Goal: Transaction & Acquisition: Purchase product/service

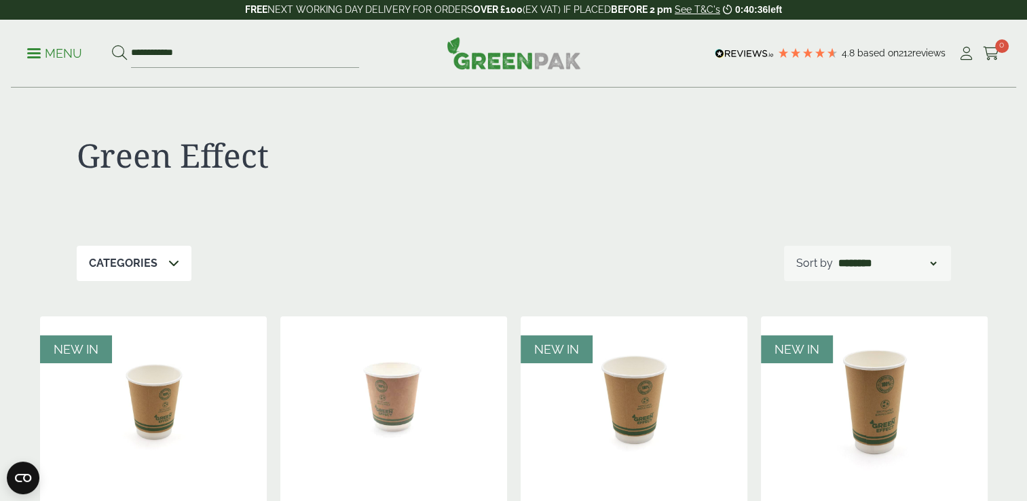
click at [37, 56] on link "Menu" at bounding box center [54, 52] width 55 height 14
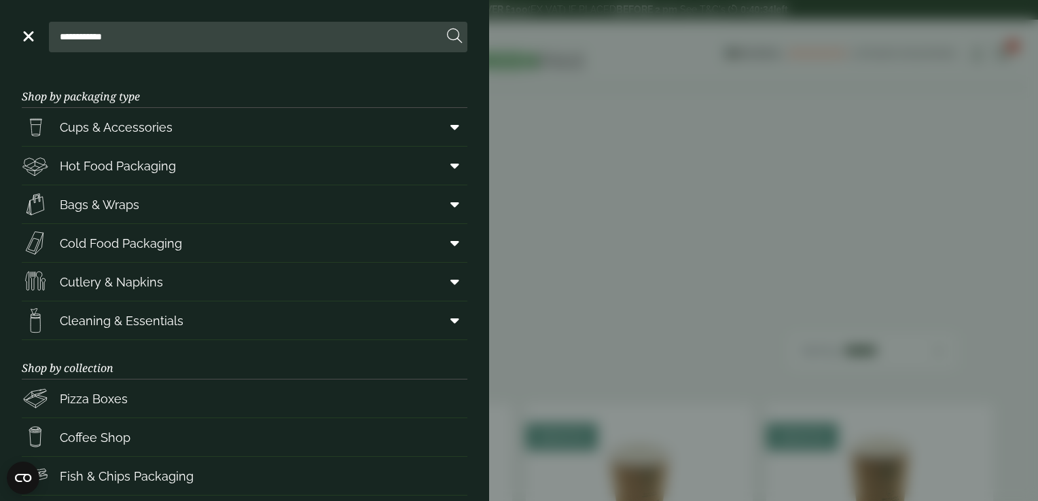
click at [28, 41] on link "Menu" at bounding box center [27, 36] width 14 height 14
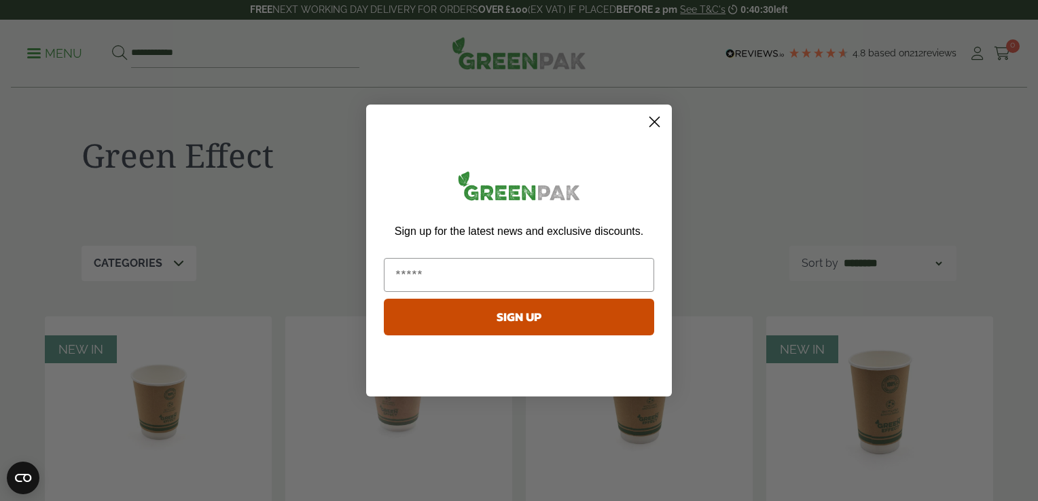
click at [651, 122] on circle "Close dialog" at bounding box center [654, 122] width 22 height 22
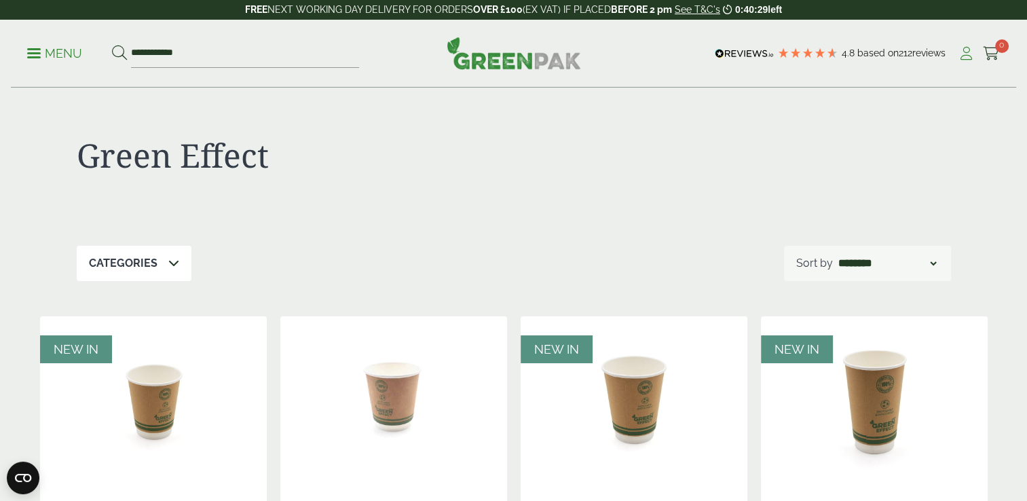
click at [651, 55] on icon at bounding box center [966, 54] width 17 height 14
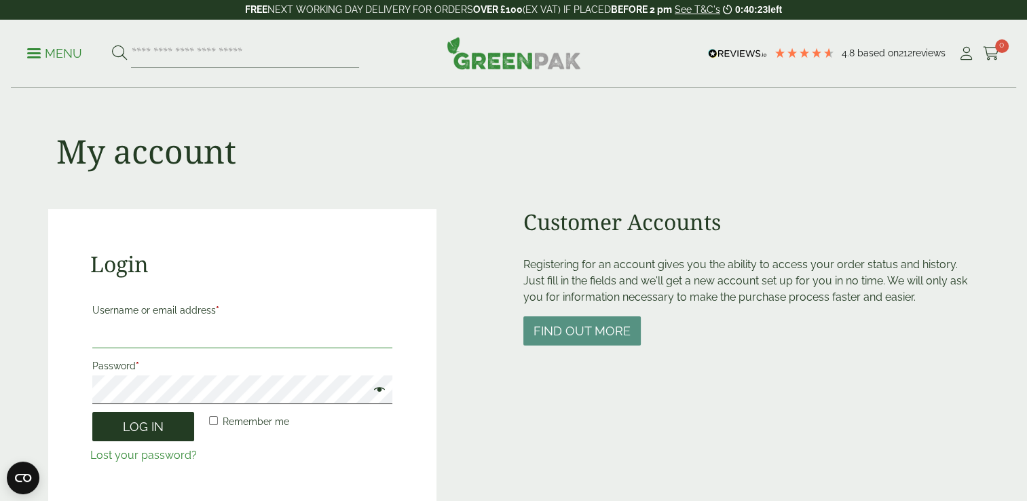
type input "**********"
click at [166, 426] on button "Log in" at bounding box center [143, 426] width 102 height 29
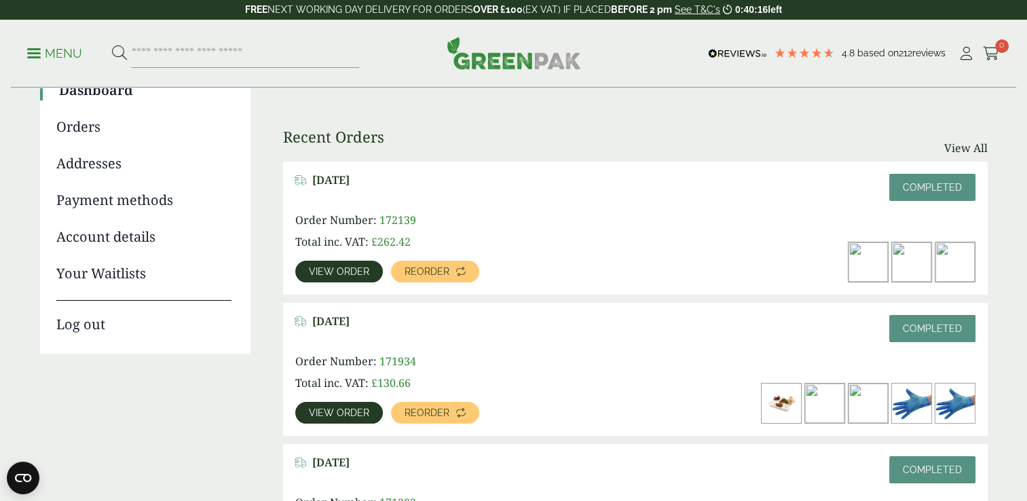
scroll to position [204, 0]
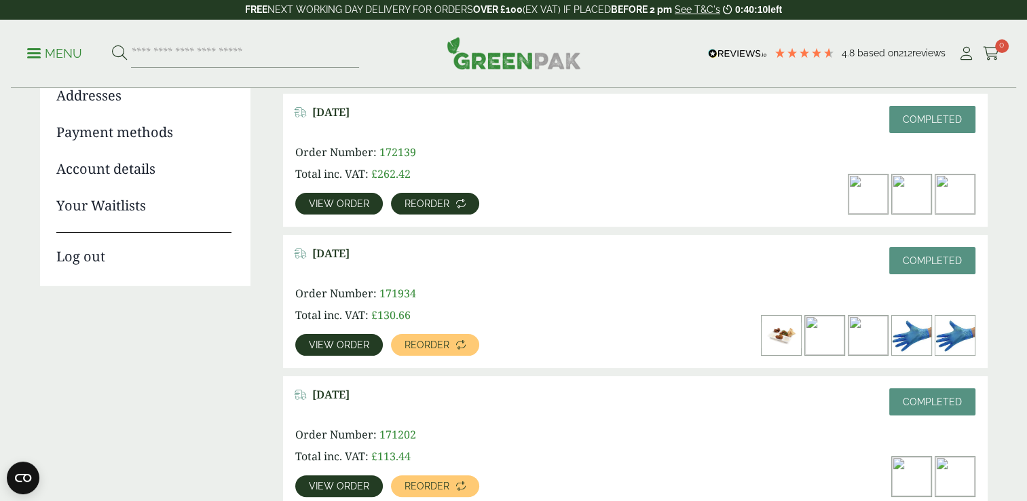
click at [418, 201] on span "Reorder" at bounding box center [427, 204] width 45 height 10
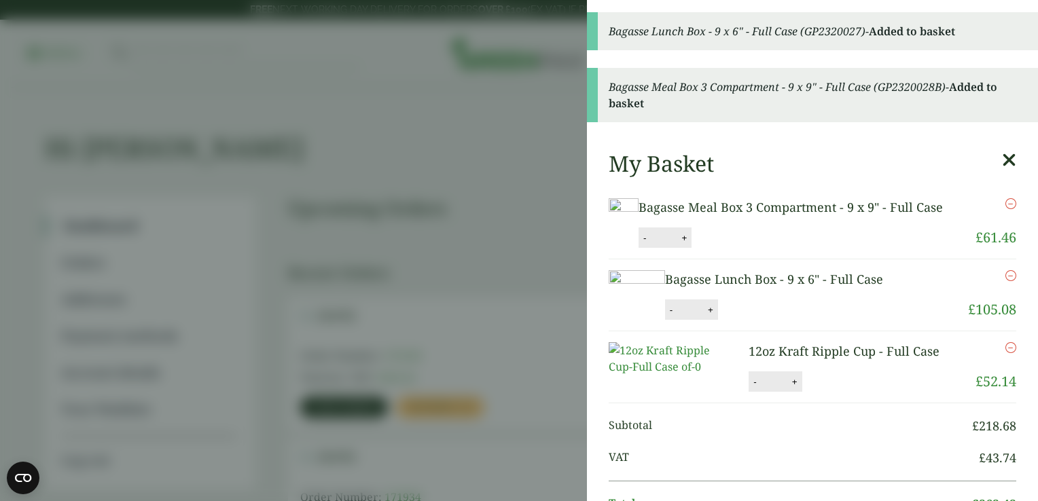
scroll to position [68, 0]
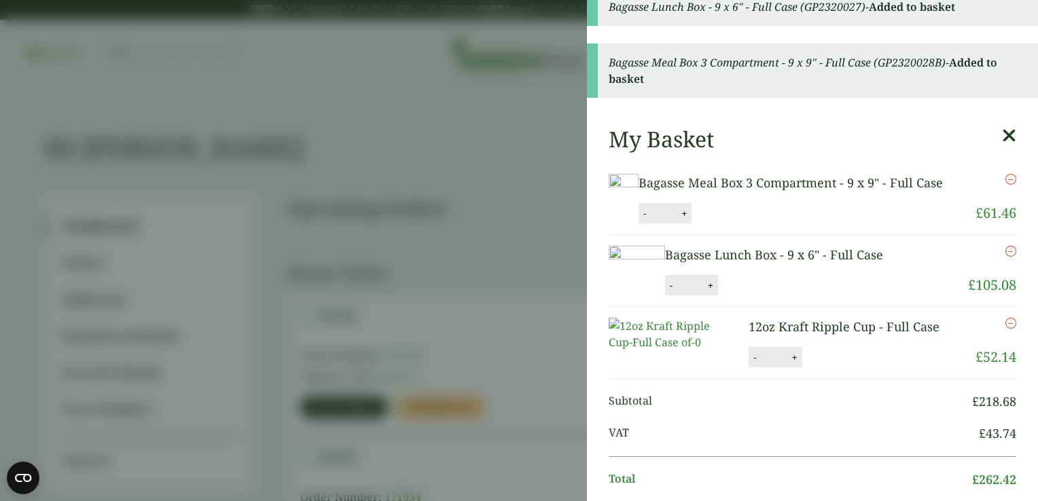
click at [650, 219] on button "-" at bounding box center [644, 214] width 11 height 12
click at [762, 224] on button "Update" at bounding box center [728, 214] width 68 height 20
type input "*"
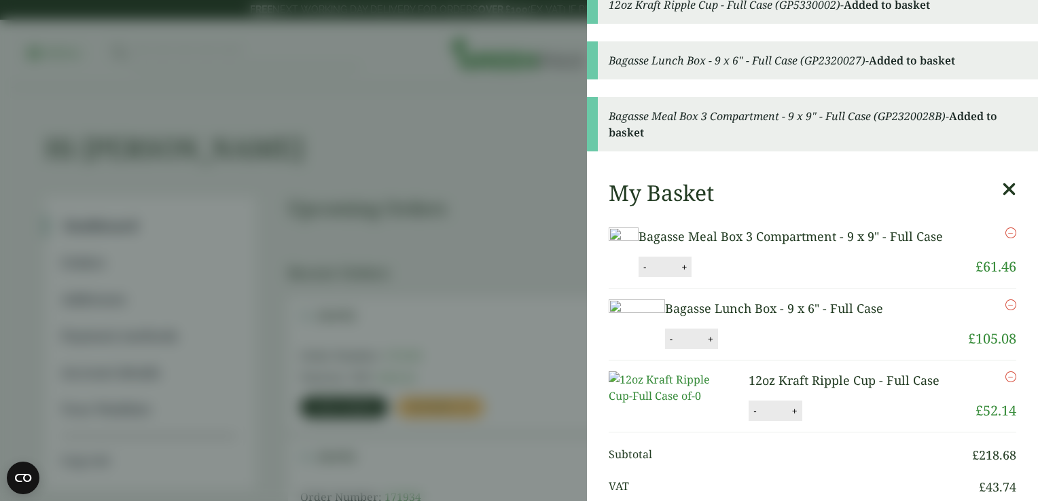
scroll to position [0, 0]
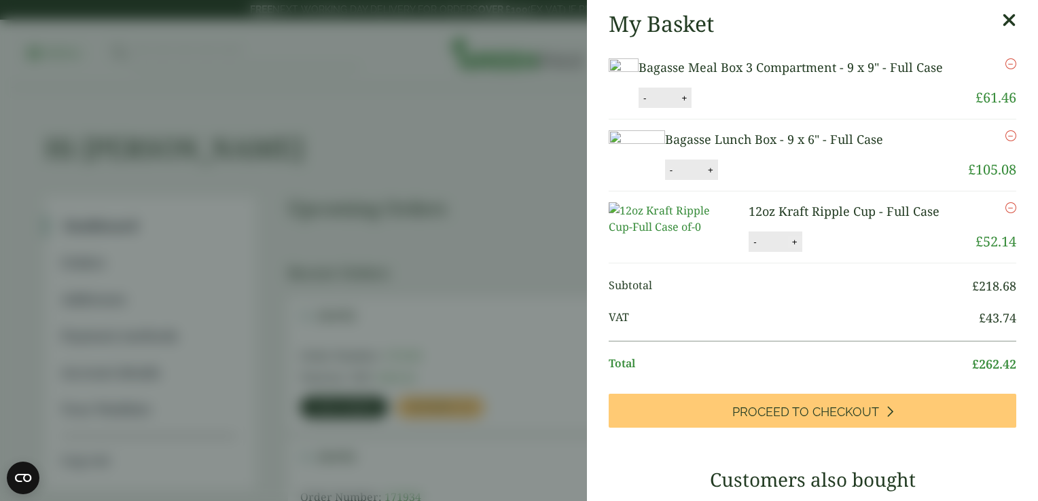
click at [788, 248] on button "+" at bounding box center [795, 242] width 14 height 12
type input "*"
click at [717, 176] on button "+" at bounding box center [711, 170] width 14 height 12
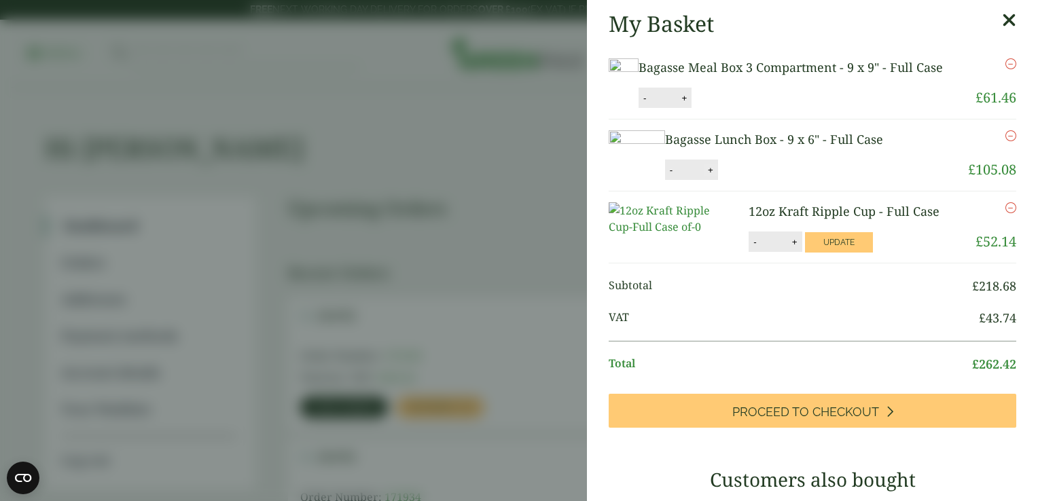
type input "*"
click at [788, 181] on button "Update" at bounding box center [754, 170] width 68 height 20
click at [836, 253] on button "Update" at bounding box center [839, 242] width 68 height 20
click at [495, 148] on aside "My Basket Bagasse Meal Box 3 Compartment - 9 x 9" - Full Case Bagasse Meal Box …" at bounding box center [519, 250] width 1038 height 501
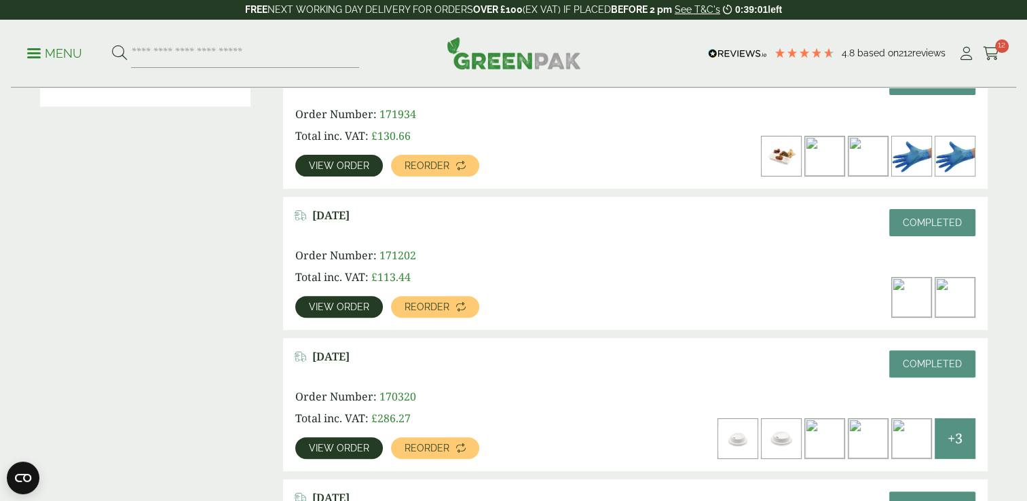
scroll to position [407, 0]
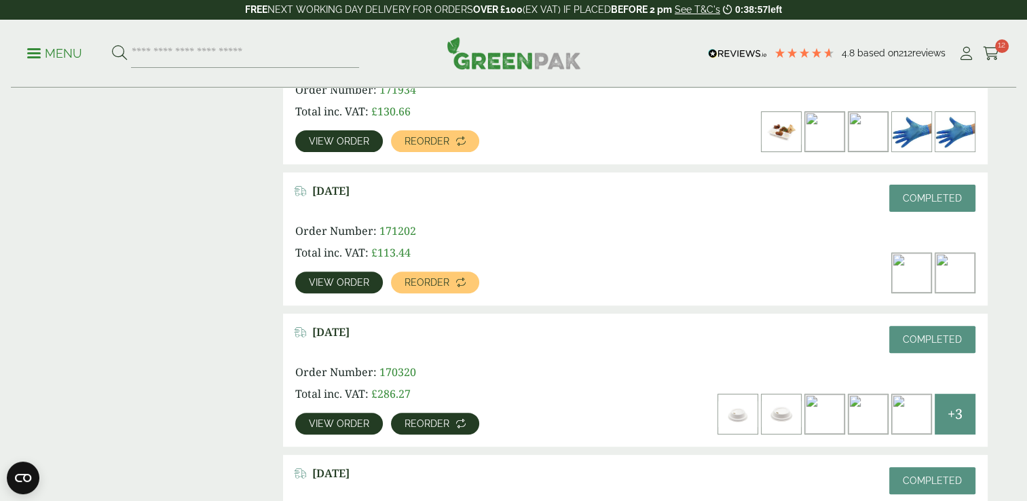
click at [422, 420] on span "Reorder" at bounding box center [427, 424] width 45 height 10
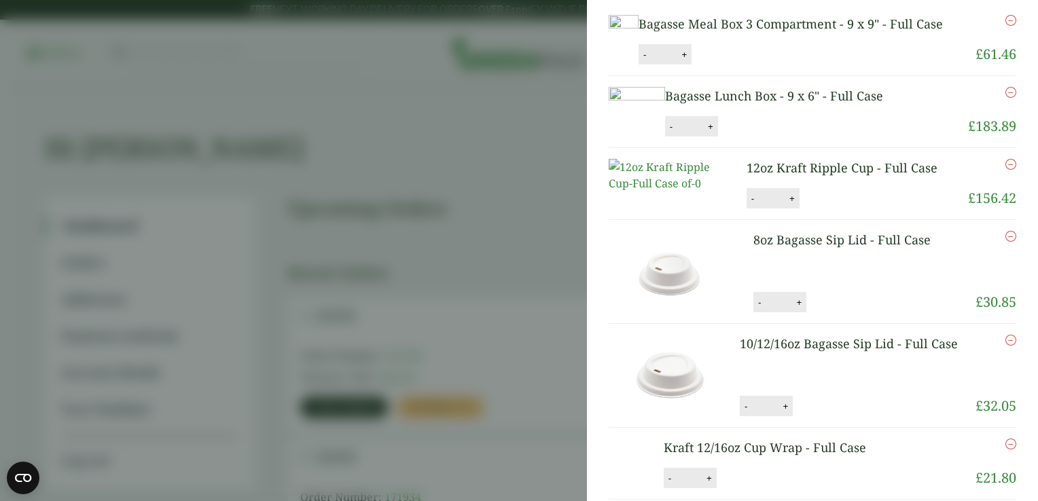
scroll to position [68, 0]
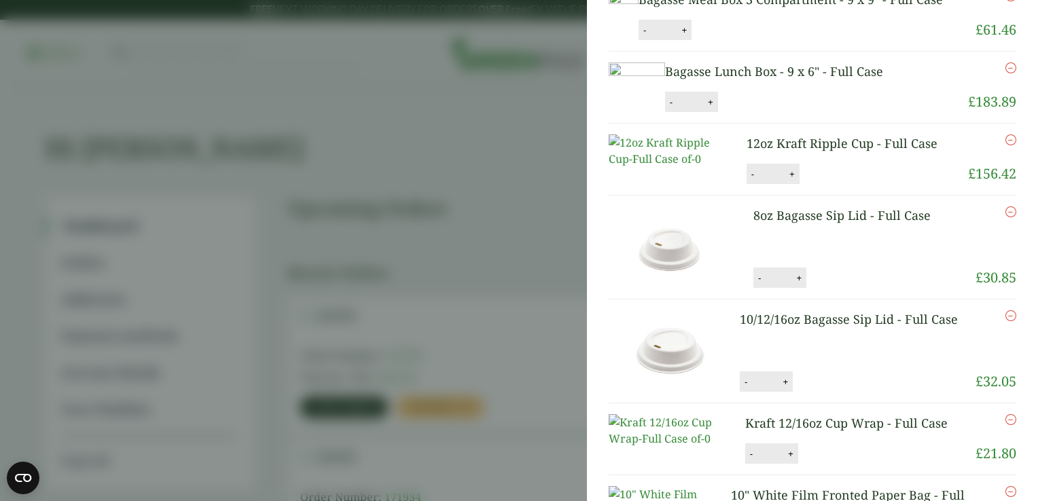
click at [782, 388] on button "+" at bounding box center [785, 382] width 14 height 12
click at [780, 388] on button "+" at bounding box center [785, 382] width 14 height 12
type input "*"
click at [795, 284] on button "+" at bounding box center [799, 278] width 14 height 12
type input "*"
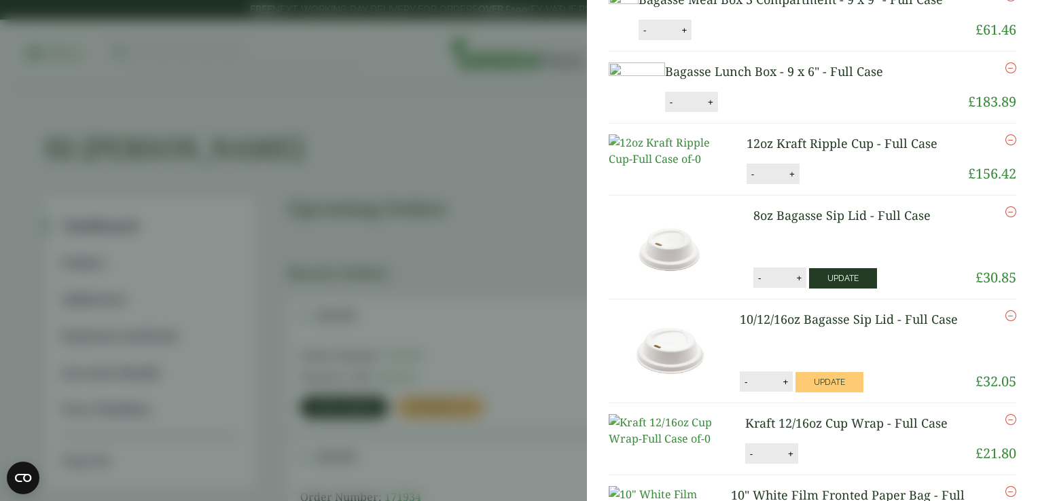
click at [855, 289] on button "Update" at bounding box center [843, 278] width 68 height 20
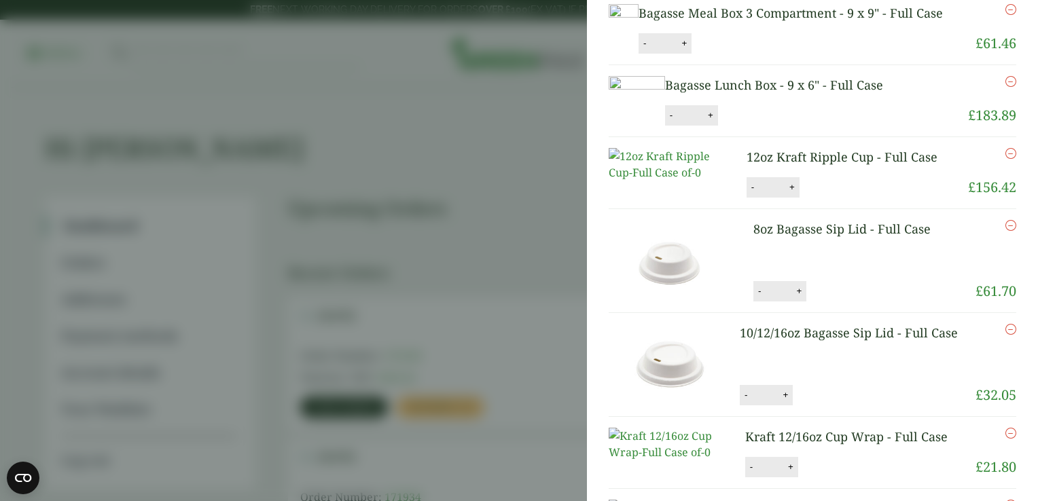
scroll to position [0, 0]
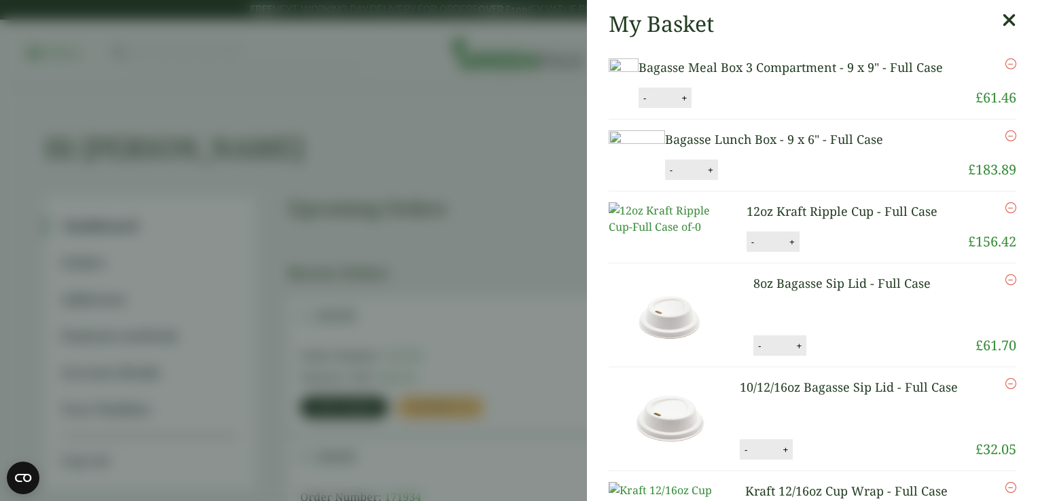
click at [650, 104] on button "-" at bounding box center [644, 98] width 11 height 12
click at [762, 109] on button "Update" at bounding box center [728, 98] width 68 height 20
type input "*"
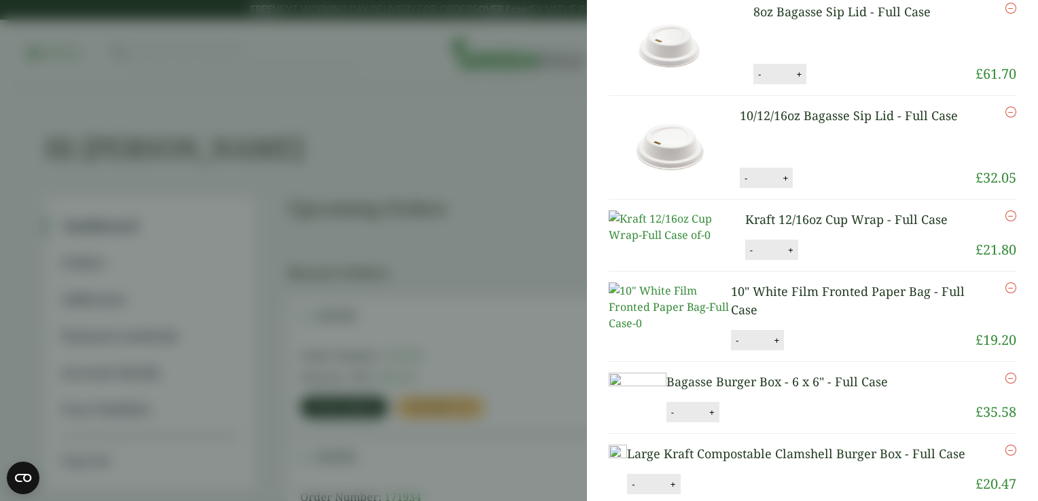
scroll to position [340, 0]
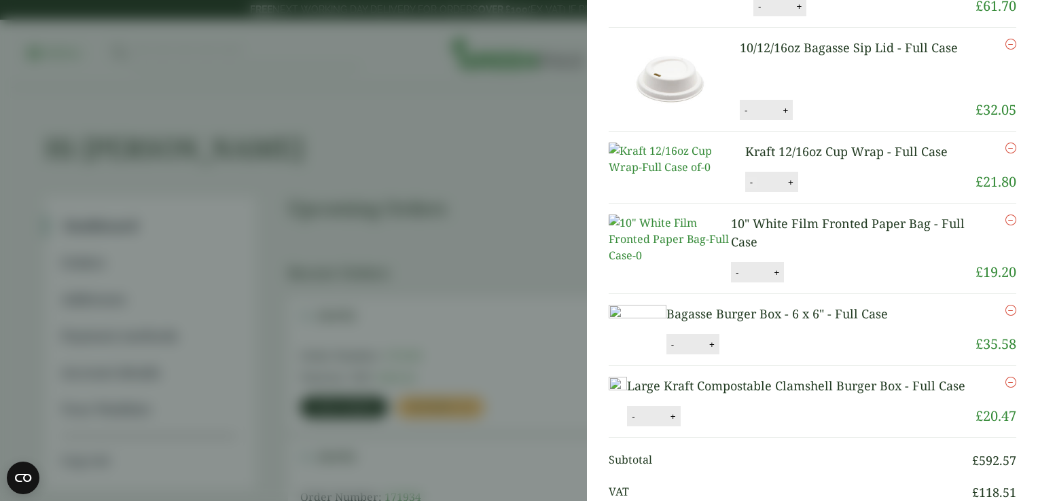
click at [746, 188] on button "-" at bounding box center [751, 183] width 11 height 12
type input "*"
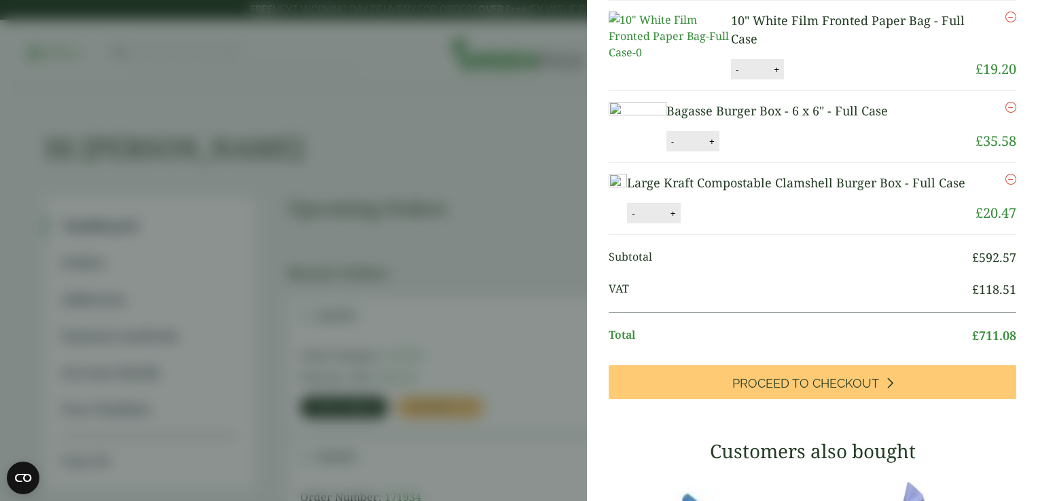
scroll to position [543, 0]
click at [638, 219] on button "-" at bounding box center [632, 213] width 11 height 12
click at [751, 223] on button "Update" at bounding box center [717, 213] width 68 height 20
type input "*"
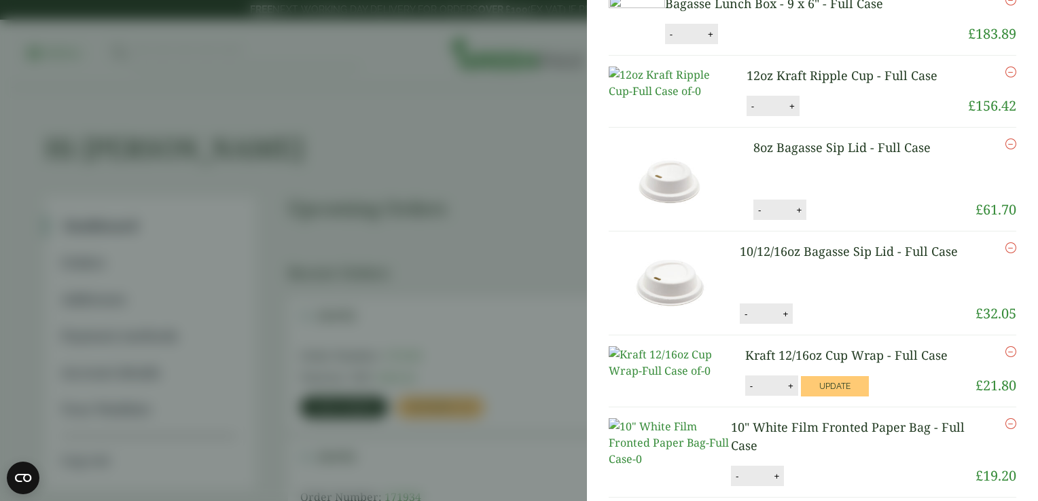
scroll to position [0, 0]
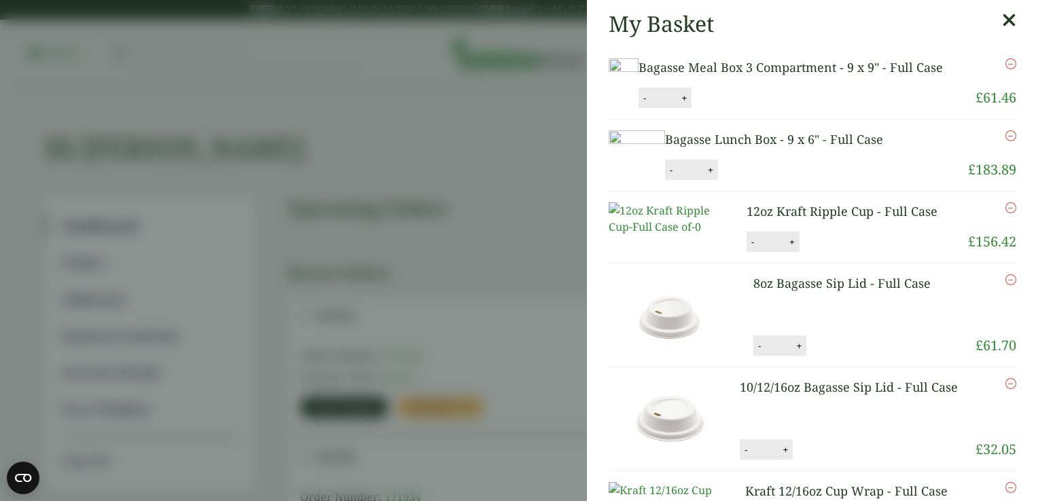
click at [650, 104] on button "-" at bounding box center [644, 98] width 11 height 12
click at [762, 109] on button "Update" at bounding box center [728, 98] width 68 height 20
type input "*"
click at [1005, 64] on icon "Remove this item" at bounding box center [1010, 63] width 11 height 11
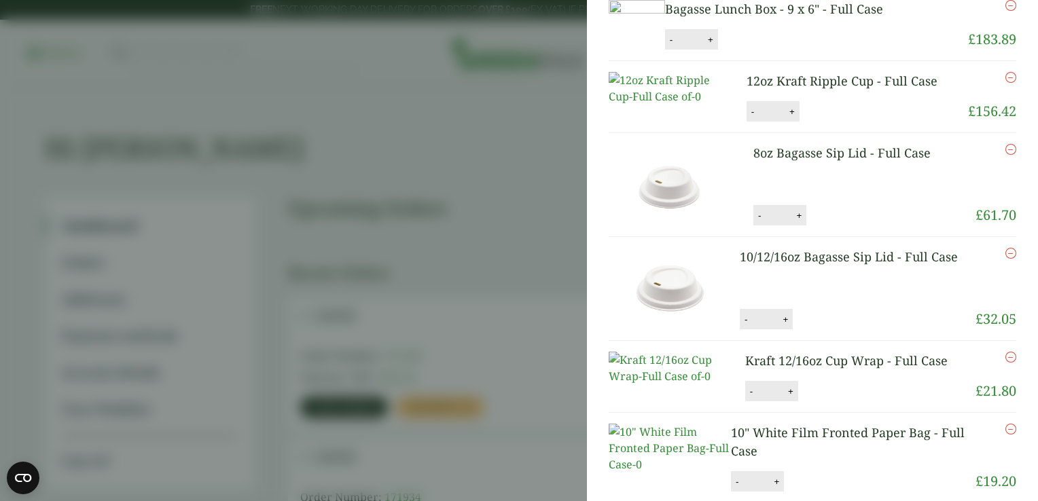
scroll to position [136, 0]
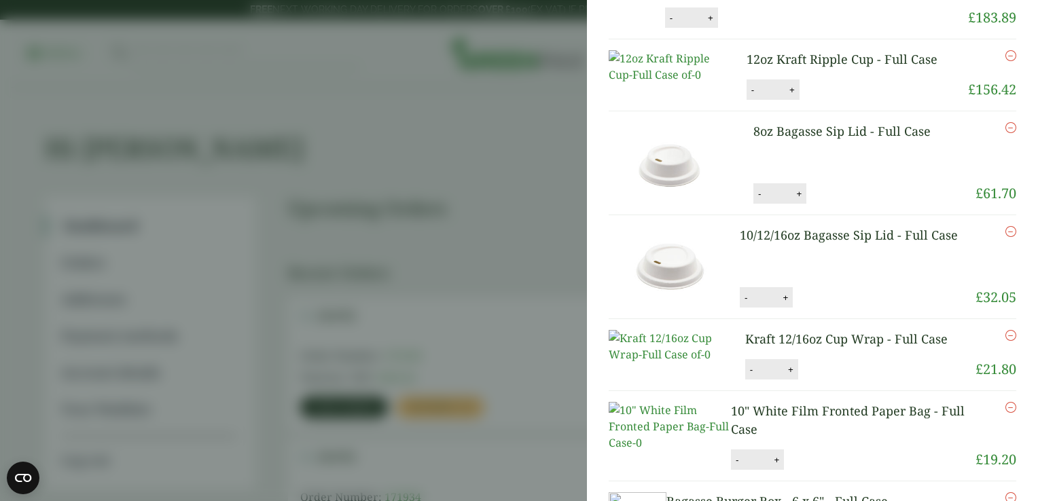
click at [747, 100] on div "- * +" at bounding box center [772, 89] width 53 height 20
click at [747, 96] on button "-" at bounding box center [752, 90] width 11 height 12
type input "*"
click at [822, 101] on button "Update" at bounding box center [836, 90] width 68 height 20
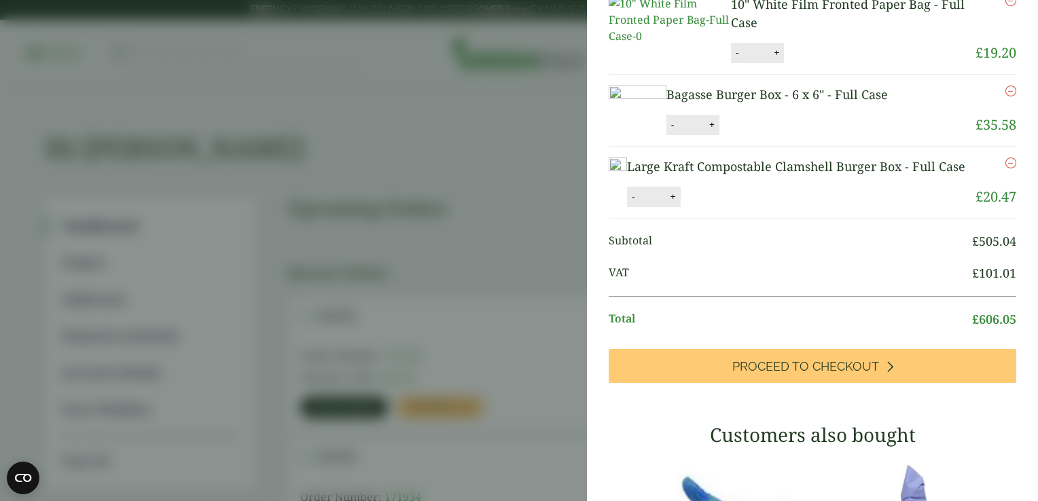
scroll to position [487, 0]
click at [737, 59] on button "-" at bounding box center [736, 54] width 11 height 12
click at [818, 64] on button "Update" at bounding box center [820, 53] width 68 height 20
type input "*"
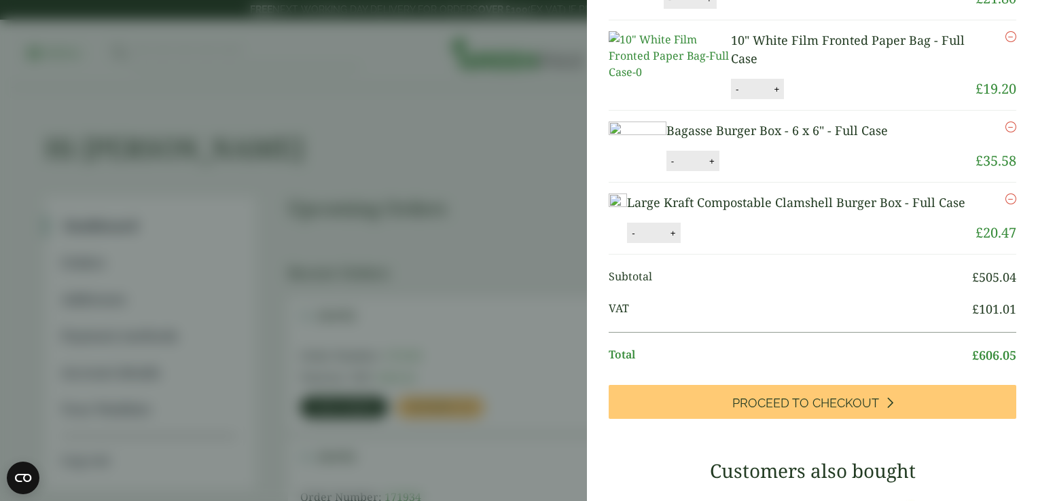
scroll to position [475, 0]
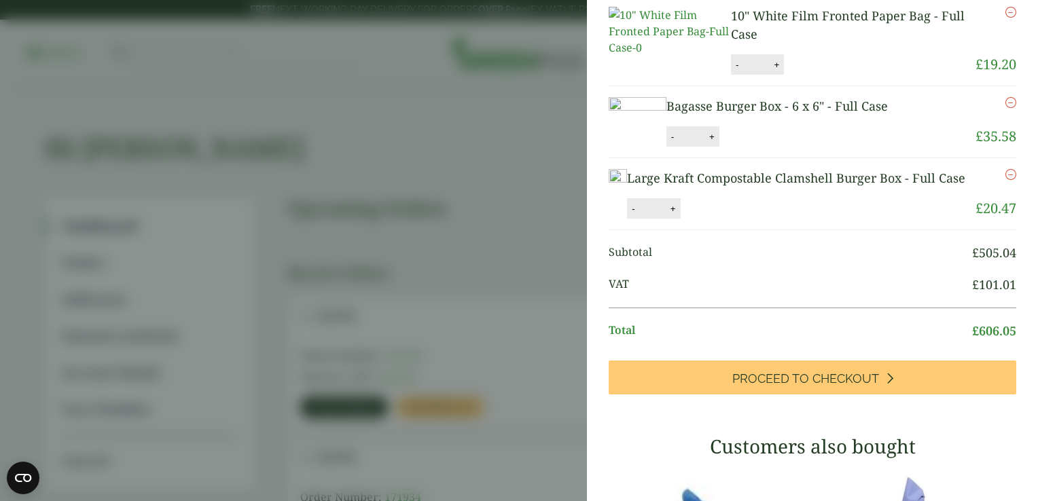
click at [1005, 180] on icon "Remove this item" at bounding box center [1010, 174] width 11 height 11
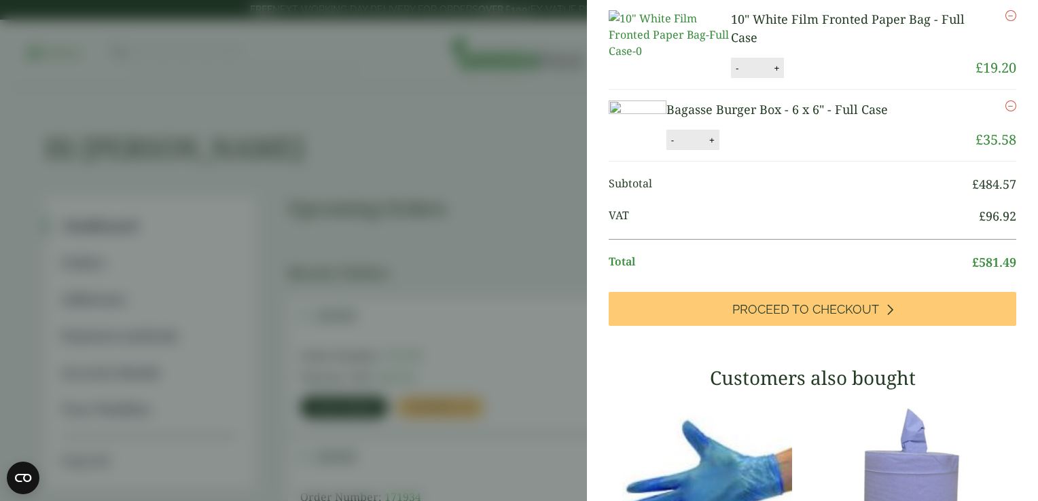
scroll to position [531, 0]
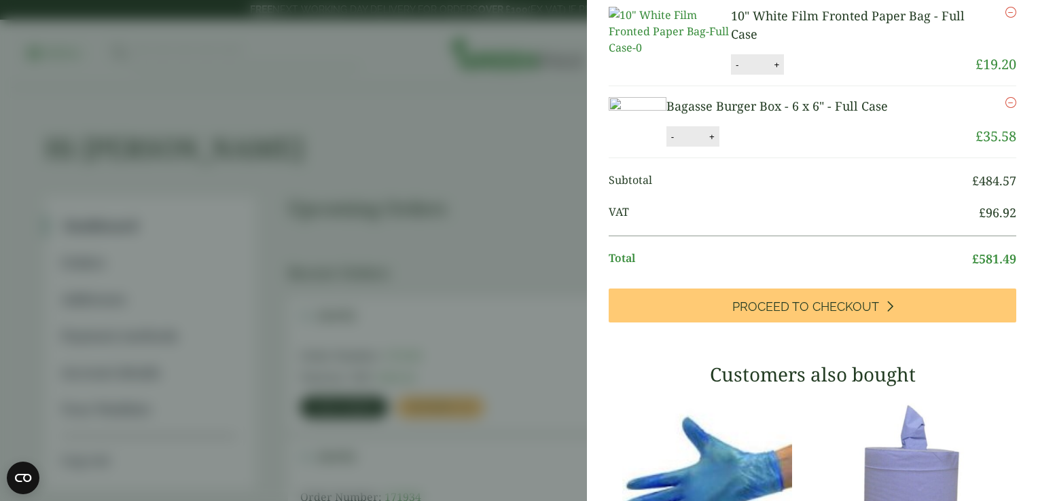
click at [1005, 108] on icon "Remove this item" at bounding box center [1010, 102] width 11 height 11
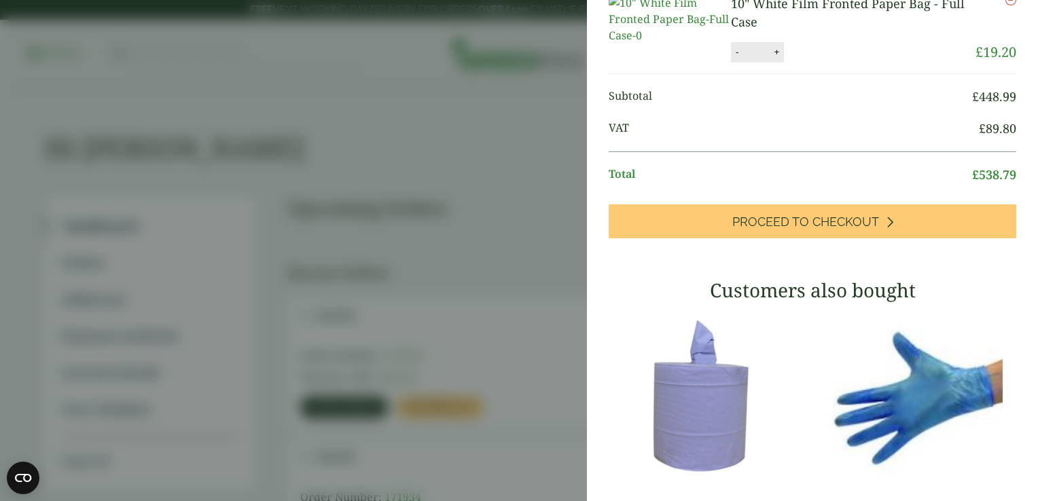
scroll to position [587, 0]
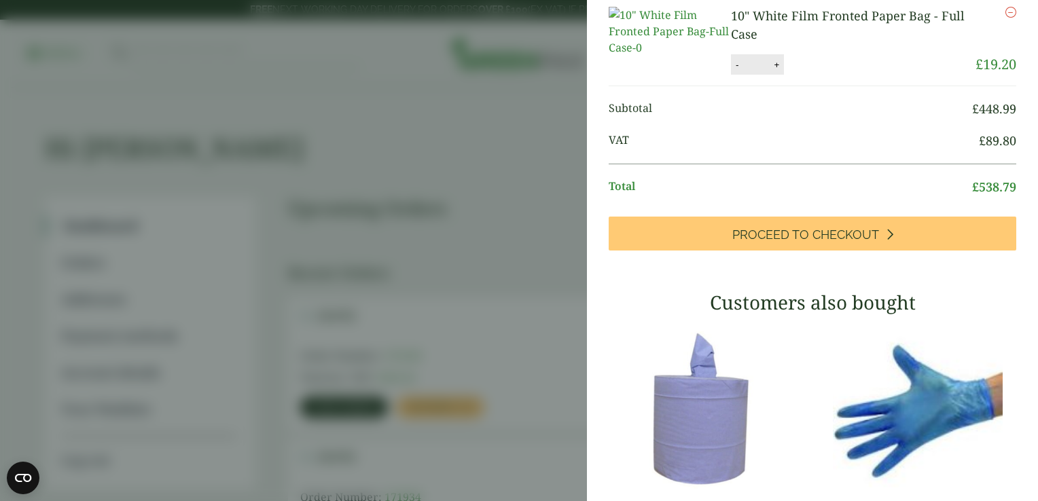
click at [1005, 18] on icon "Remove this item" at bounding box center [1010, 12] width 11 height 11
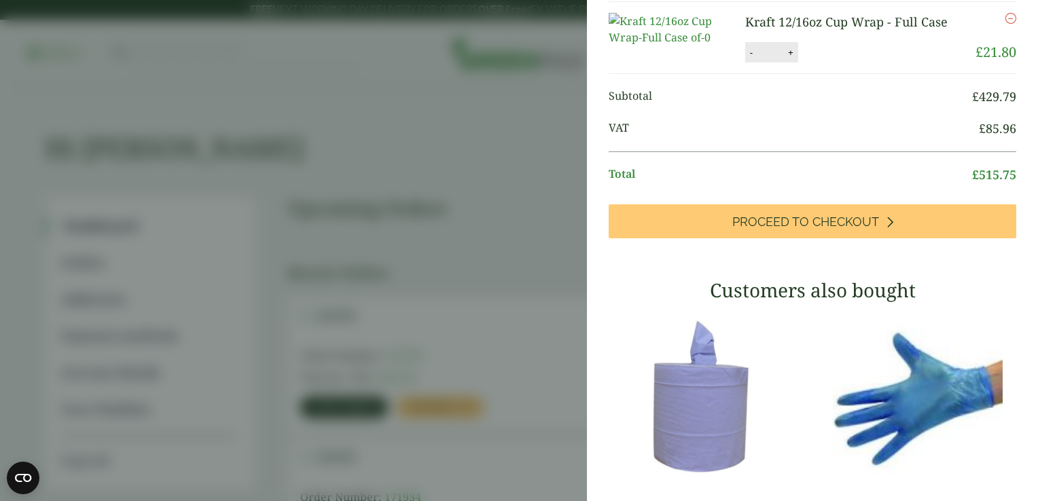
scroll to position [463, 0]
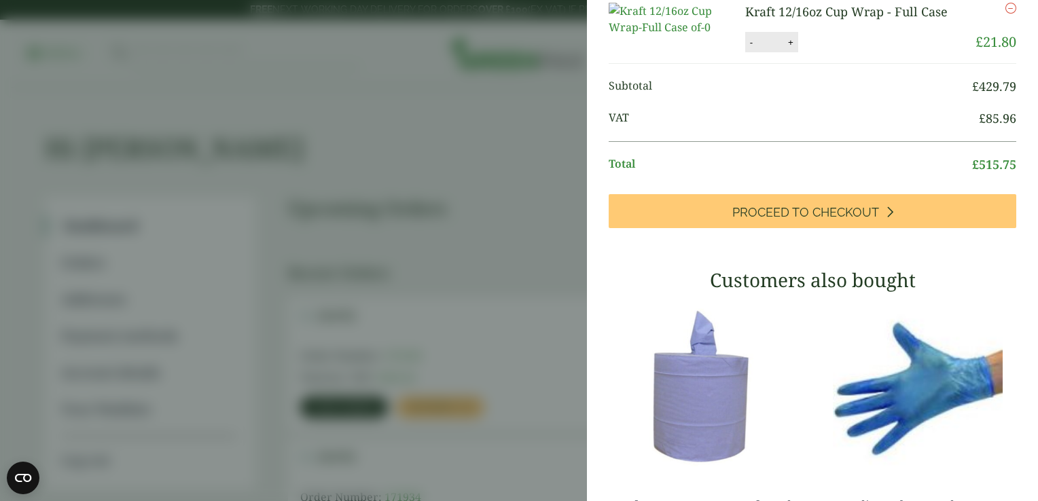
click at [1005, 14] on icon "Remove this item" at bounding box center [1010, 8] width 11 height 11
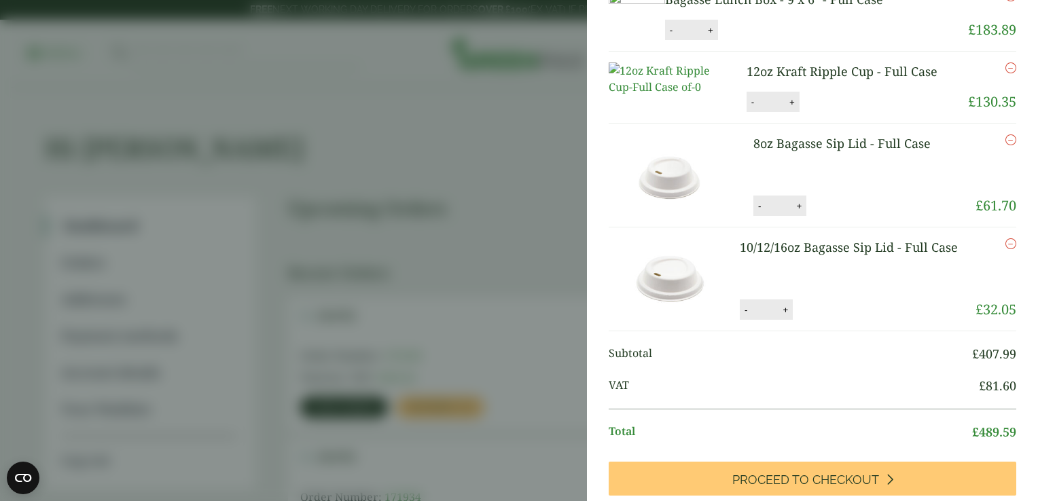
scroll to position [204, 0]
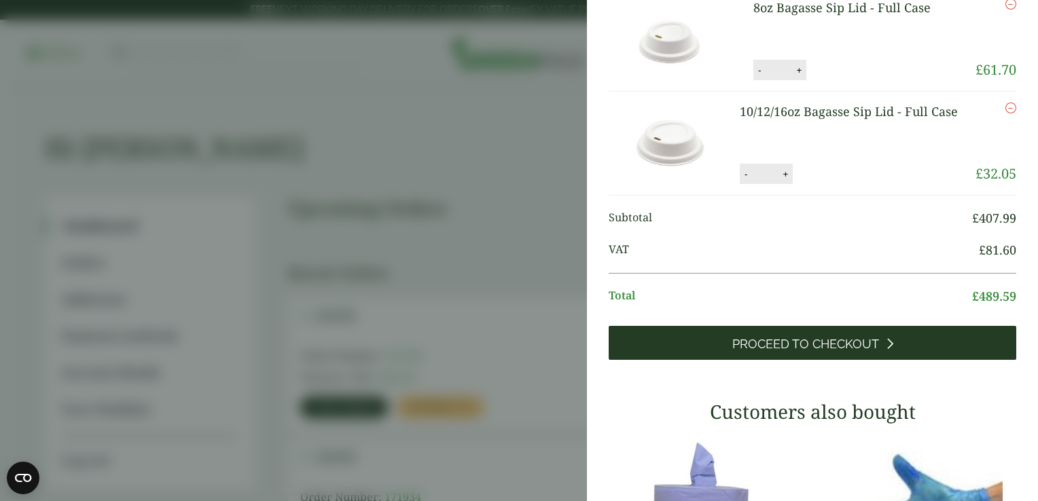
click at [790, 352] on span "Proceed to Checkout" at bounding box center [805, 344] width 147 height 15
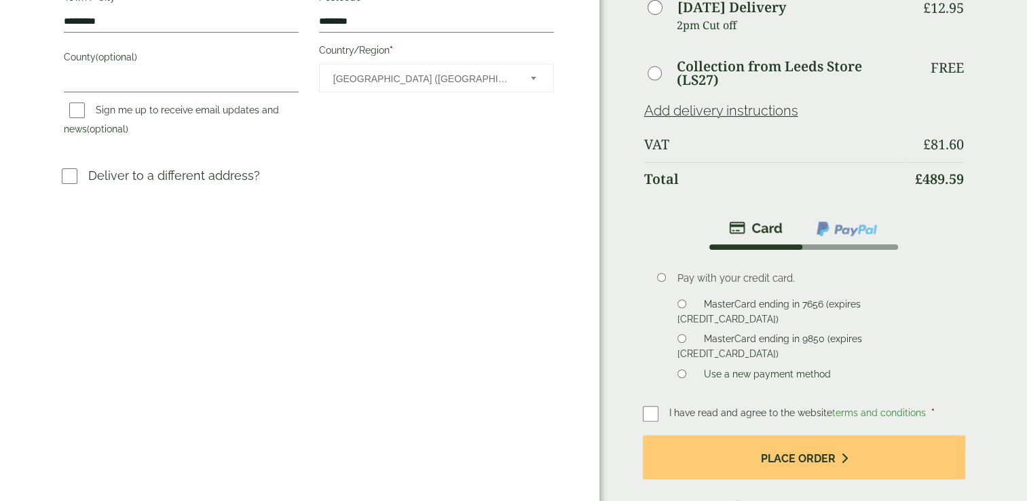
scroll to position [407, 0]
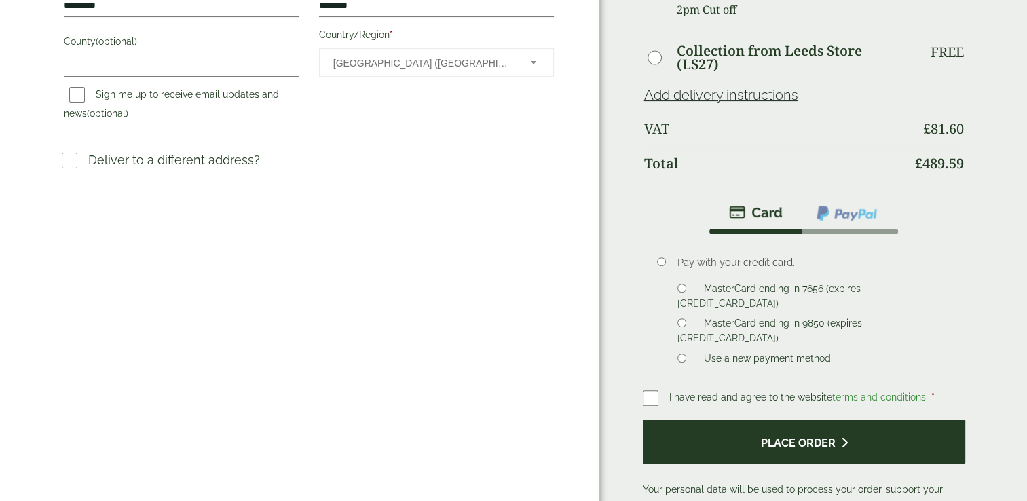
click at [758, 441] on button "Place order" at bounding box center [804, 442] width 323 height 44
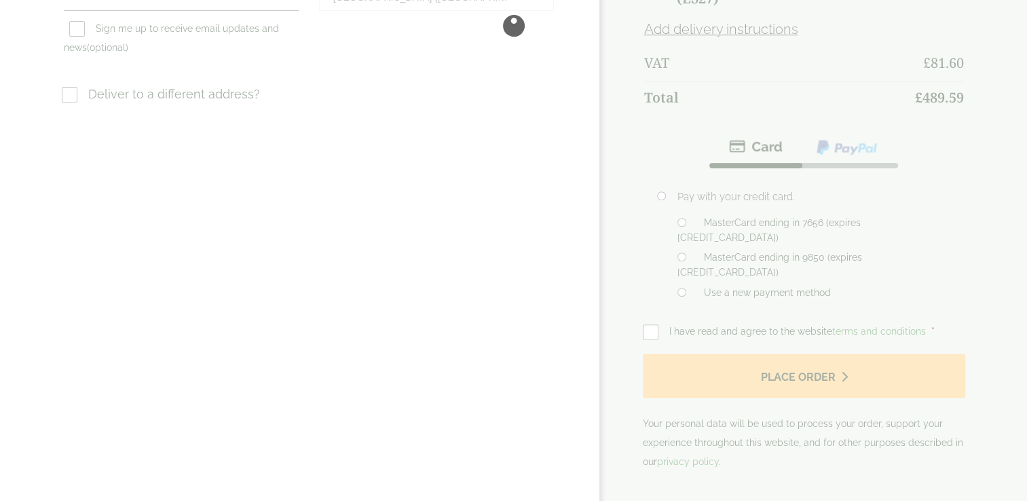
scroll to position [475, 0]
click at [682, 240] on div at bounding box center [513, 24] width 1027 height 999
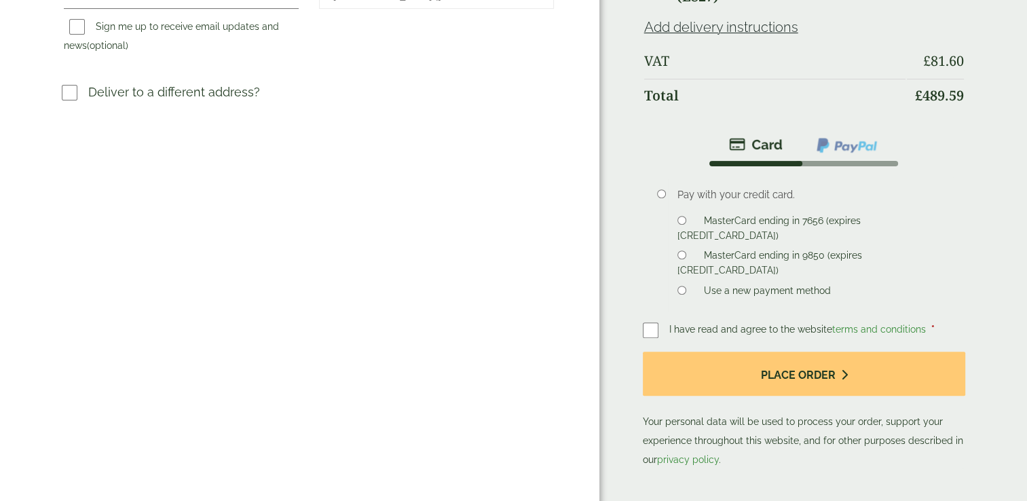
click at [680, 248] on li "MasterCard ending in 9850 (expires 02/28)" at bounding box center [811, 263] width 267 height 30
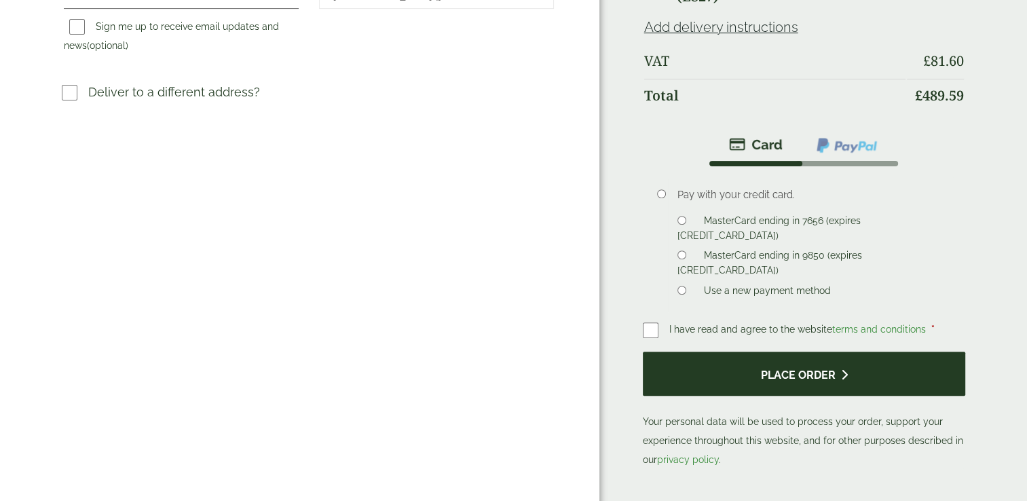
click at [749, 378] on button "Place order" at bounding box center [804, 374] width 323 height 44
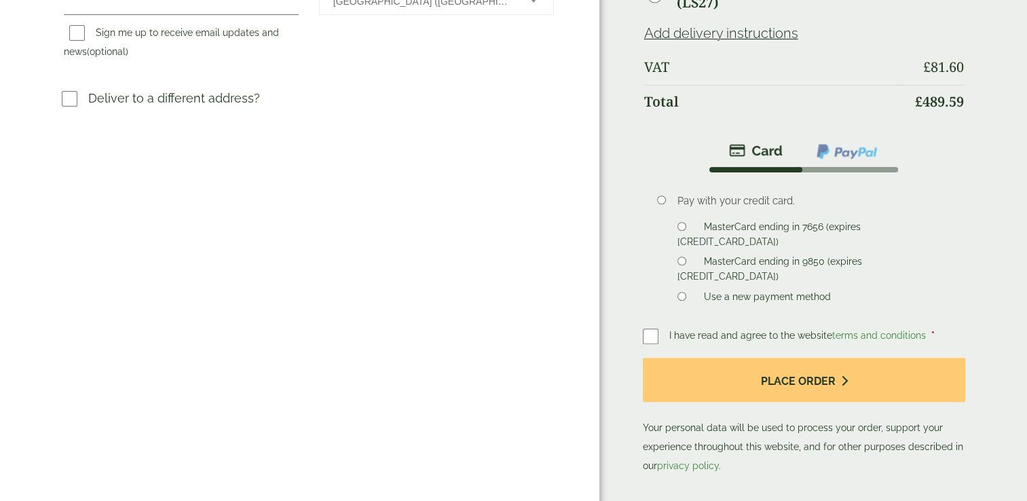
scroll to position [475, 0]
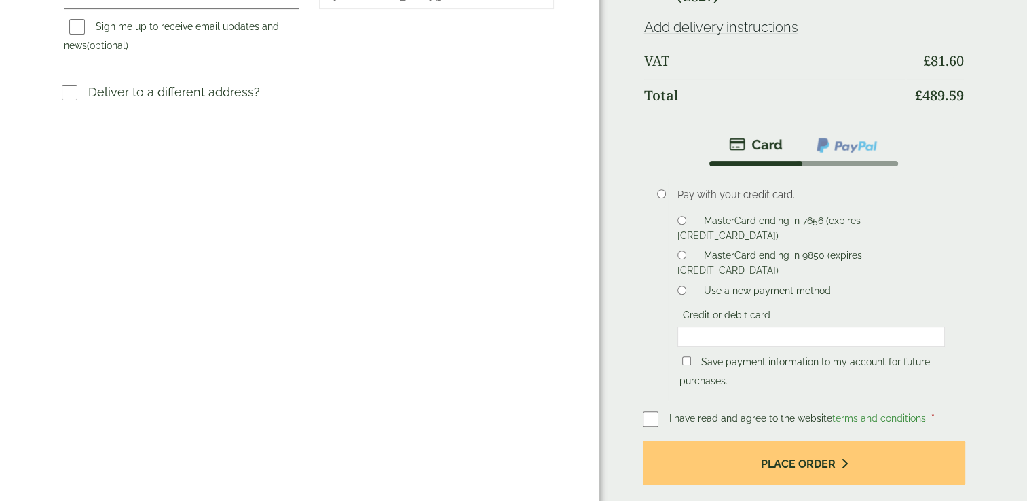
click at [668, 331] on div "Pay with your credit card. MasterCard ending in 7656 (expires 09/25) MasterCard…" at bounding box center [811, 289] width 287 height 225
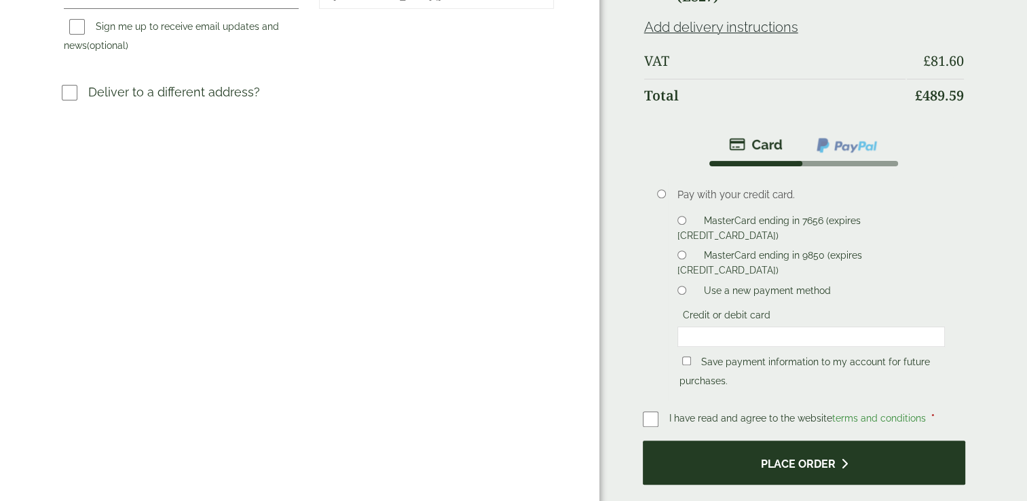
click at [778, 460] on button "Place order" at bounding box center [804, 463] width 323 height 44
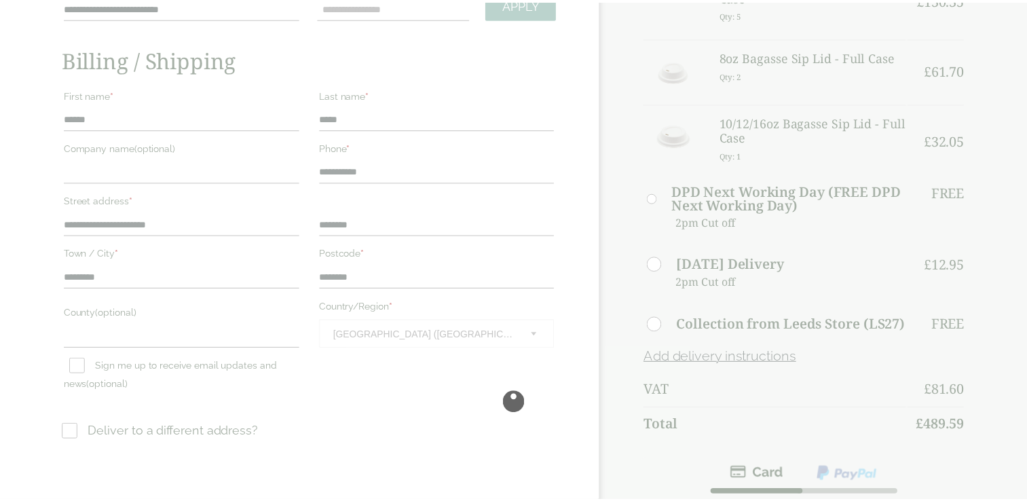
scroll to position [136, 0]
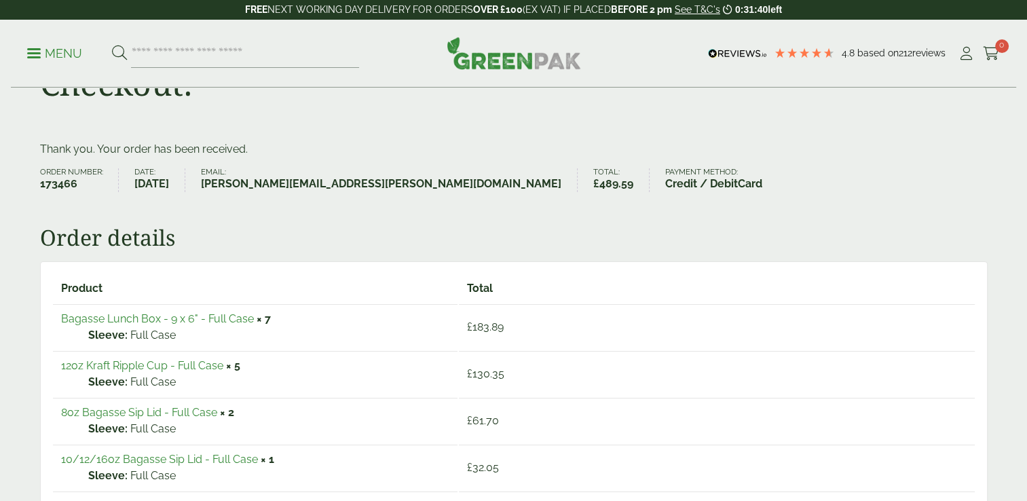
scroll to position [272, 0]
